Goal: Transaction & Acquisition: Purchase product/service

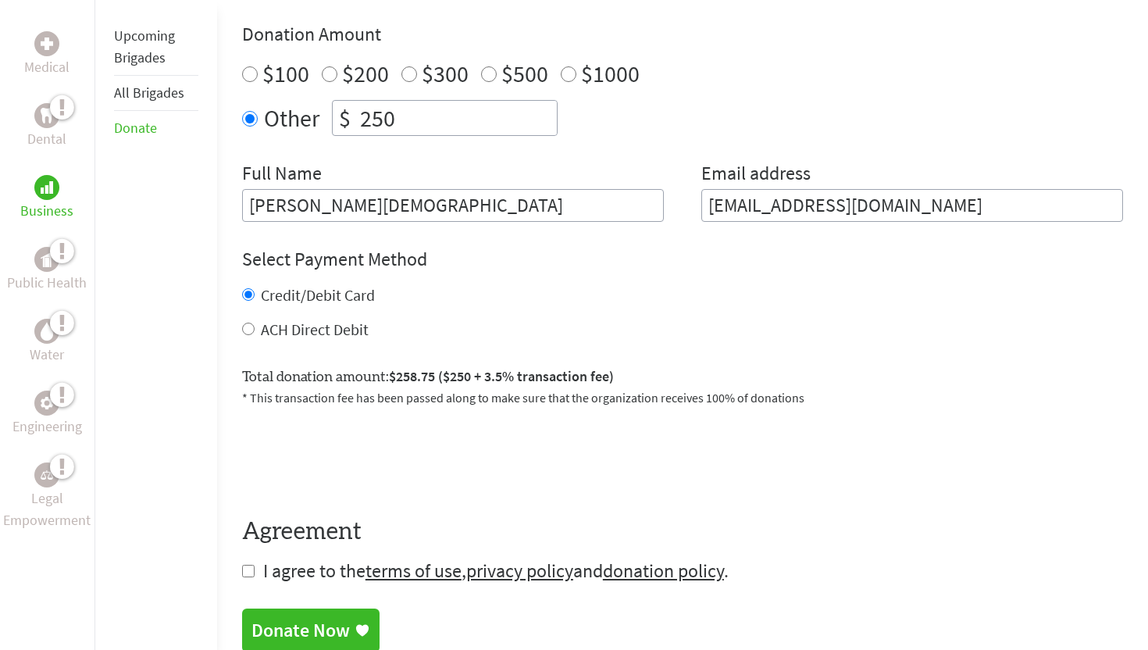
click at [347, 319] on div "ACH Direct Debit" at bounding box center [682, 330] width 881 height 22
click at [347, 321] on label "ACH Direct Debit" at bounding box center [315, 329] width 108 height 20
click at [255, 322] on input "ACH Direct Debit" at bounding box center [248, 328] width 12 height 12
radio input "true"
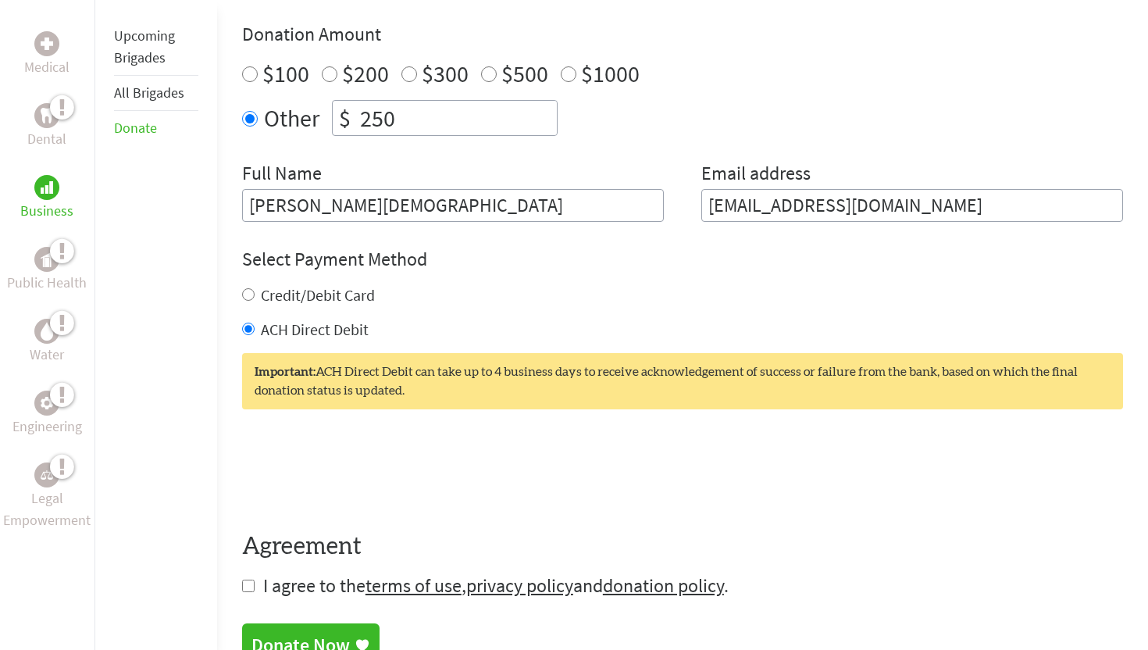
click at [322, 301] on label "Credit/Debit Card" at bounding box center [318, 295] width 114 height 20
click at [255, 301] on input "Credit/Debit Card" at bounding box center [248, 294] width 12 height 12
radio input "true"
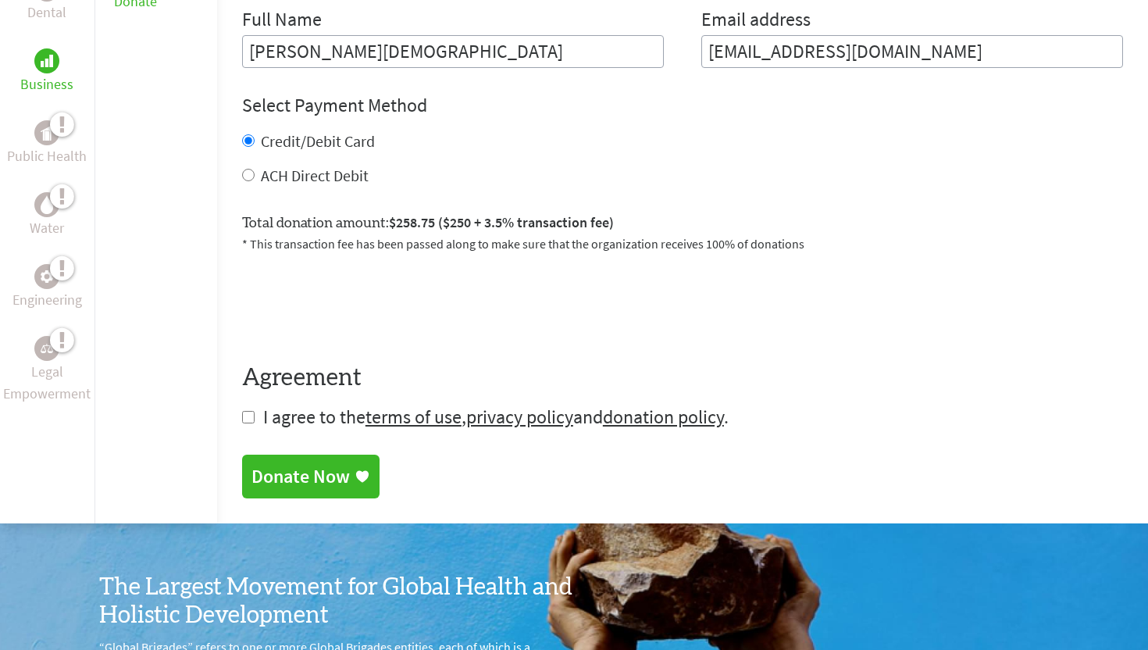
scroll to position [753, 0]
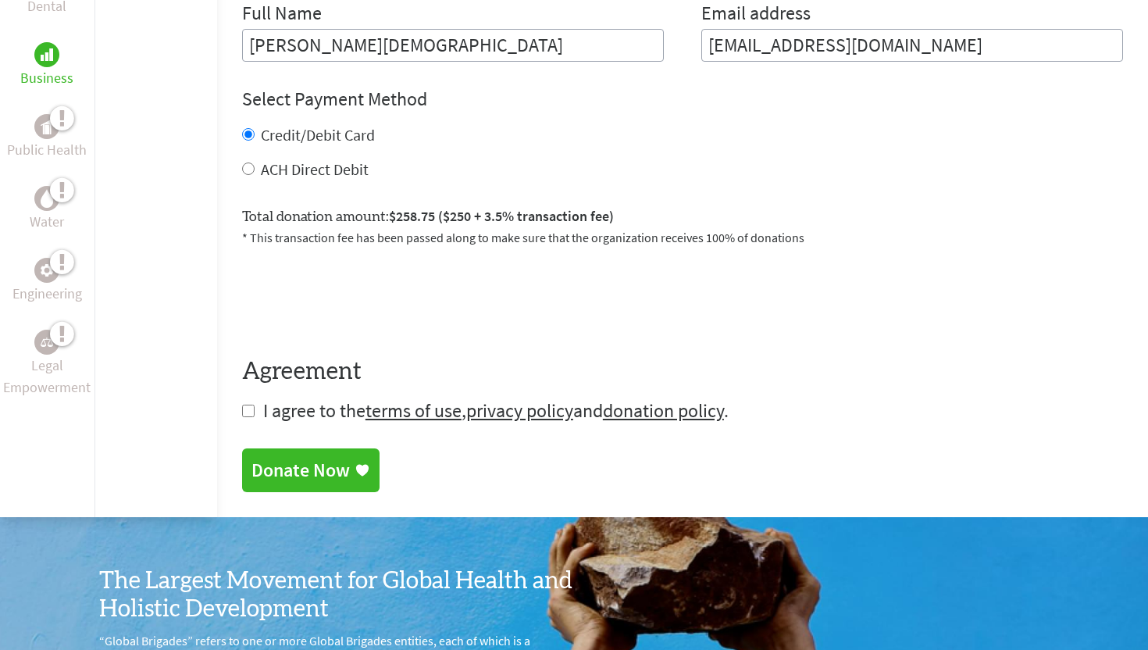
click at [250, 402] on form "Make a donation on behalf of a volunteer: Select a volunteer... Alyssa Dudley A…" at bounding box center [682, 95] width 881 height 655
click at [248, 408] on input "checkbox" at bounding box center [248, 410] width 12 height 12
checkbox input "true"
click at [280, 461] on div "Donate Now" at bounding box center [300, 471] width 98 height 25
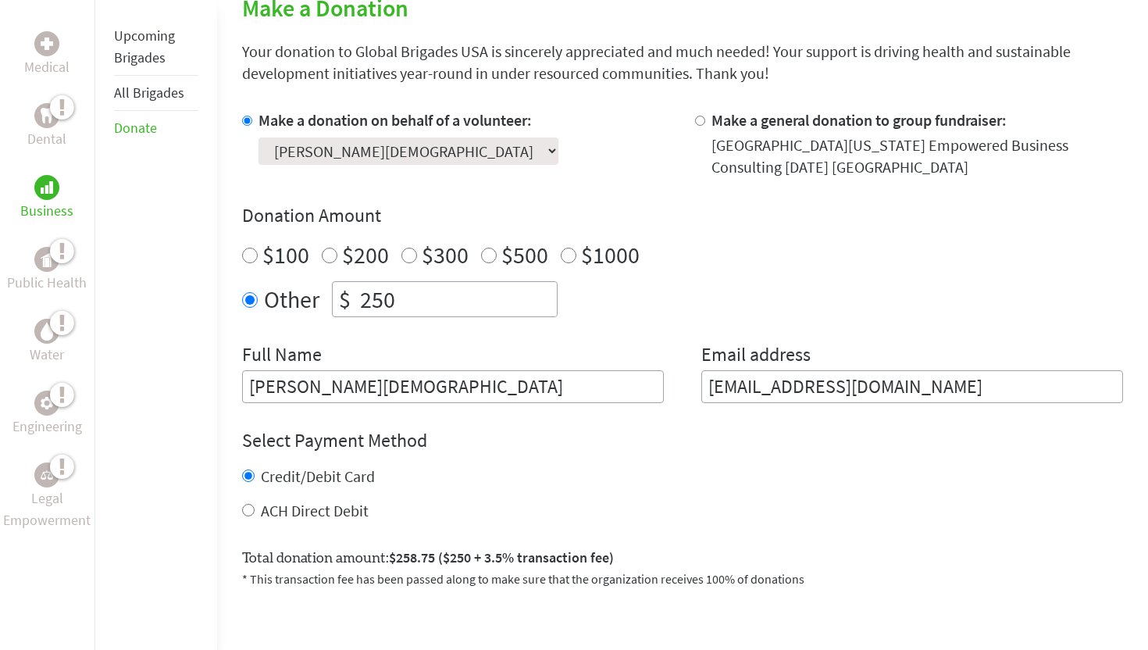
scroll to position [417, 0]
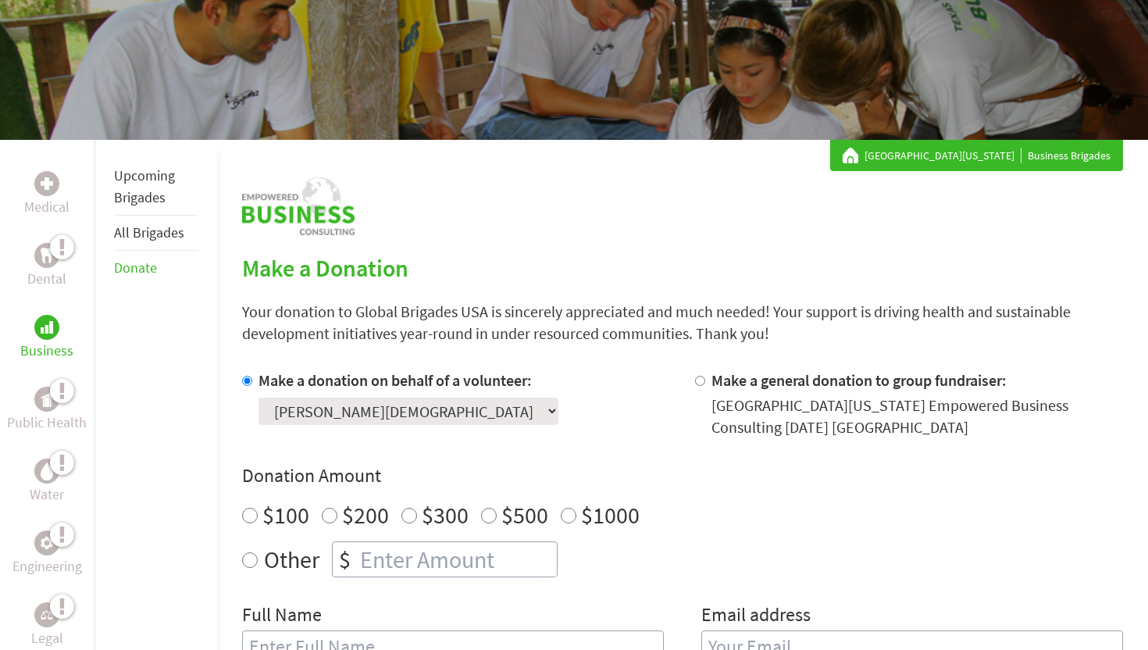
scroll to position [148, 0]
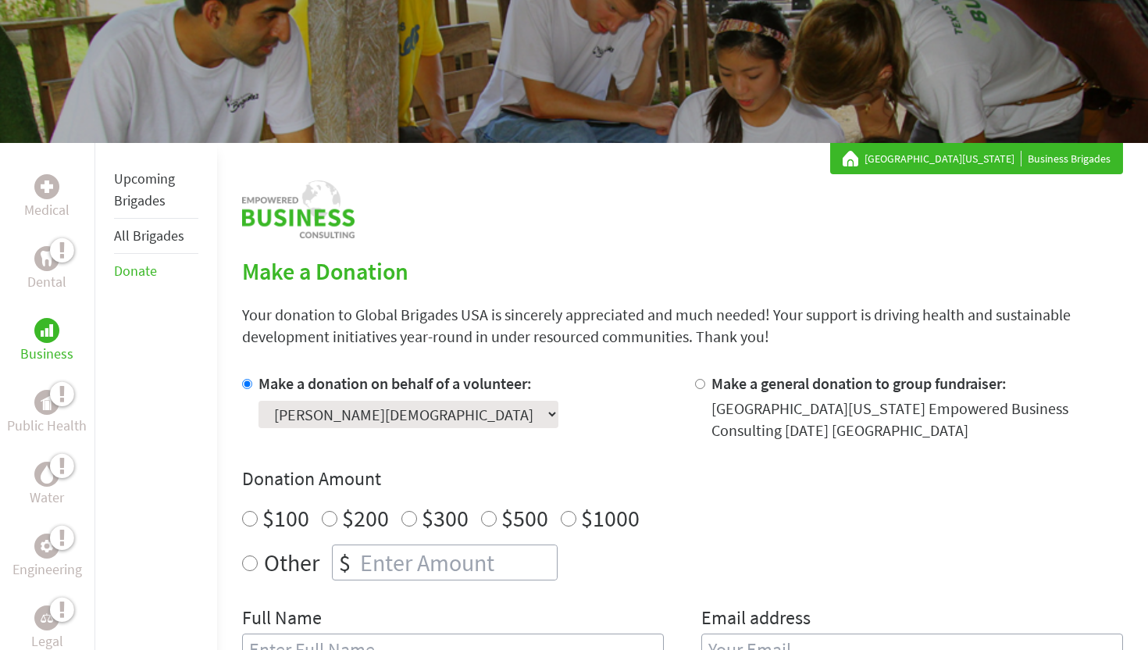
click at [155, 235] on link "All Brigades" at bounding box center [149, 235] width 70 height 18
click at [141, 198] on link "Upcoming Brigades" at bounding box center [144, 189] width 61 height 40
